Goal: Use online tool/utility: Utilize a website feature to perform a specific function

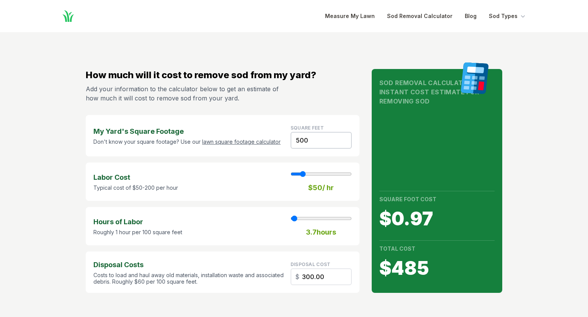
type input "120"
type input "4"
click at [323, 173] on input "range" at bounding box center [321, 174] width 61 height 6
type input "130"
type input "4"
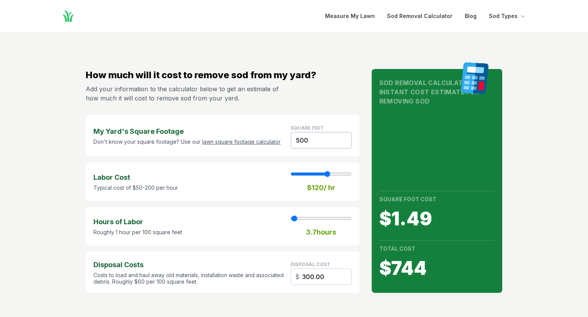
type input "140"
type input "4"
type input "150"
type input "4"
type input "160"
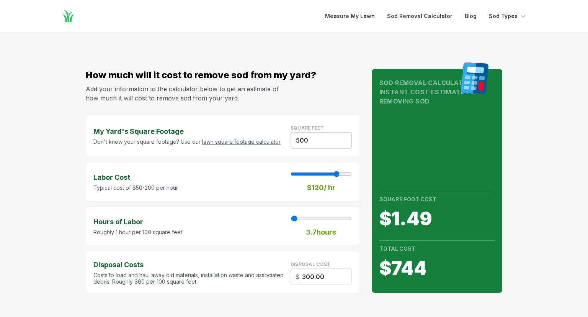
type input "4"
type input "170"
type input "4"
type input "180"
type input "4"
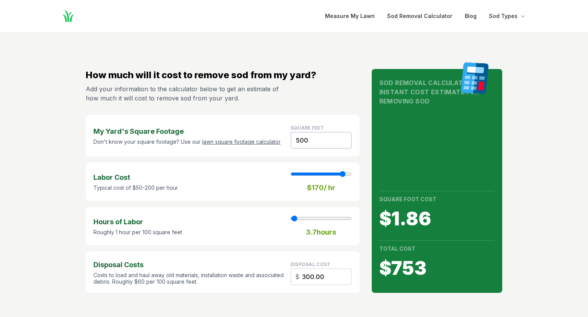
type input "190"
type input "4"
type input "200"
type input "4"
drag, startPoint x: 324, startPoint y: 173, endPoint x: 348, endPoint y: 174, distance: 23.4
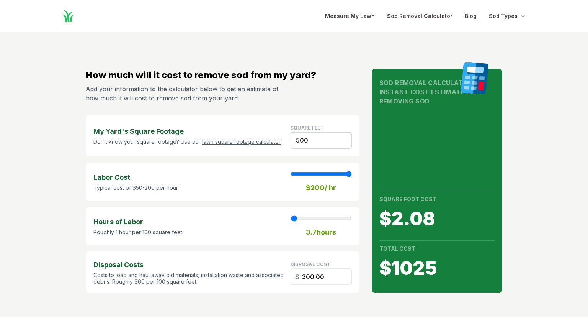
click at [348, 174] on input "range" at bounding box center [321, 174] width 61 height 6
type input "180"
type input "4"
type input "160"
type input "4"
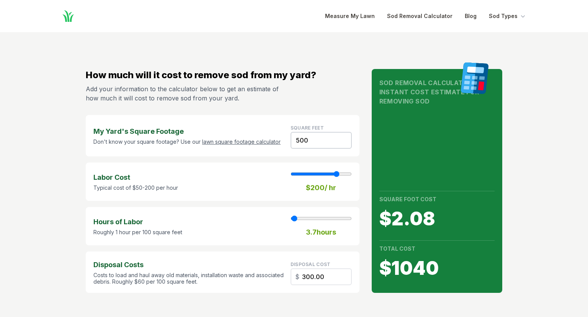
type input "150"
type input "4"
type input "140"
type input "4"
type input "130"
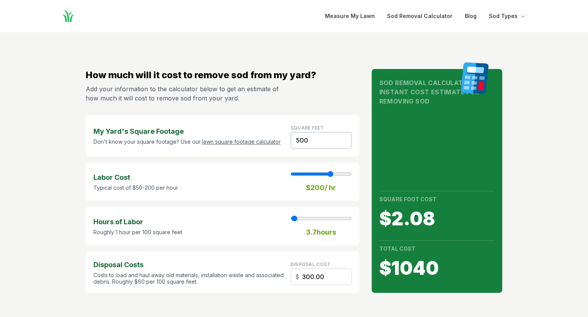
type input "4"
type input "110"
type input "4"
type input "100"
type input "4"
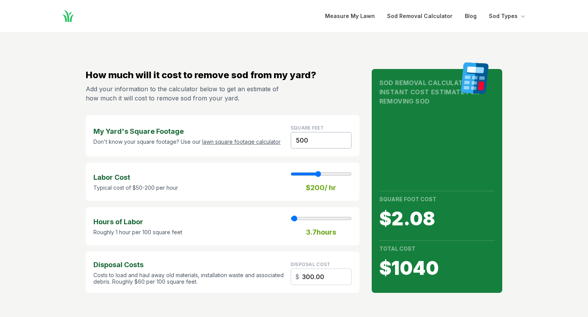
type input "90"
type input "4"
type input "100"
type input "4"
type input "90"
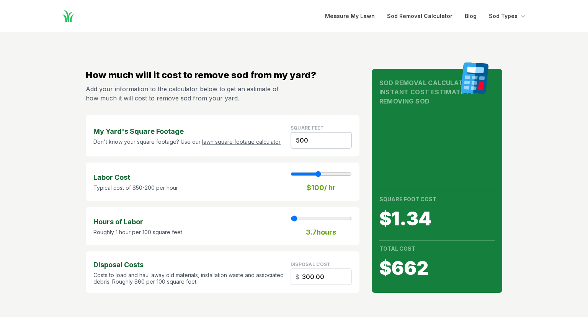
type input "4"
type input "80"
type input "4"
type input "70"
type input "4"
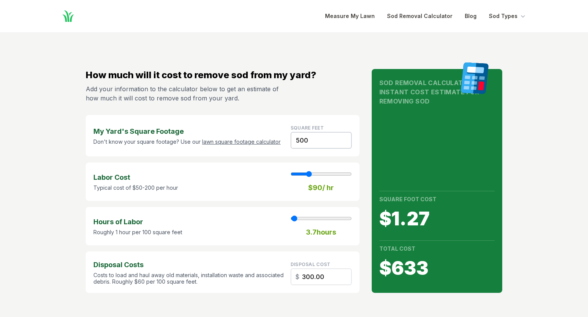
type input "60"
type input "4"
type input "50"
type input "4"
drag, startPoint x: 348, startPoint y: 174, endPoint x: 302, endPoint y: 174, distance: 45.2
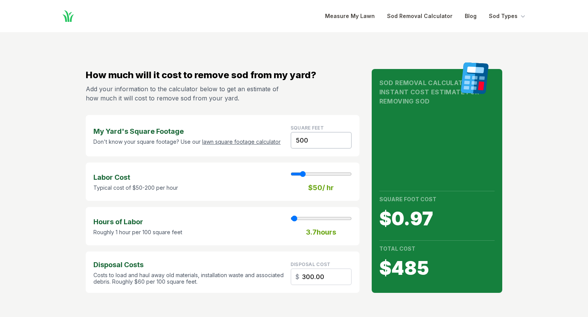
type input "50"
click at [302, 174] on input "range" at bounding box center [321, 174] width 61 height 6
drag, startPoint x: 408, startPoint y: 85, endPoint x: 407, endPoint y: 95, distance: 10.4
click at [407, 95] on h1 "Sod Removal Calculator Instant Cost Estimate for Removing Sod" at bounding box center [436, 92] width 115 height 28
